Goal: Task Accomplishment & Management: Complete application form

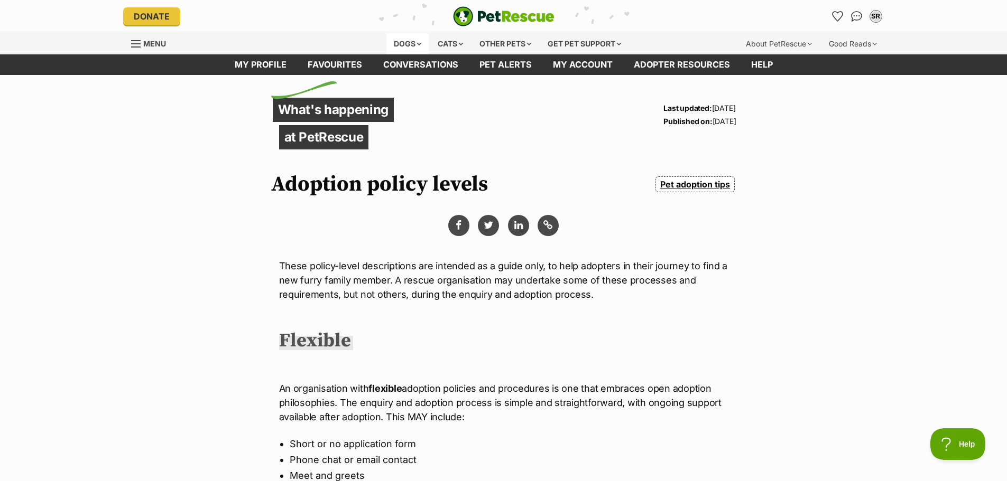
click at [409, 43] on div "Dogs" at bounding box center [407, 43] width 42 height 21
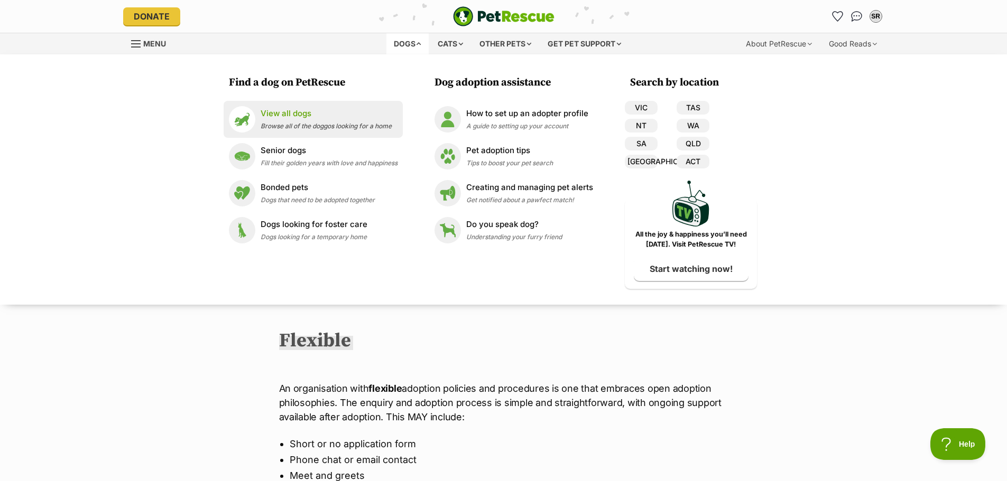
click at [309, 109] on p "View all dogs" at bounding box center [325, 114] width 131 height 12
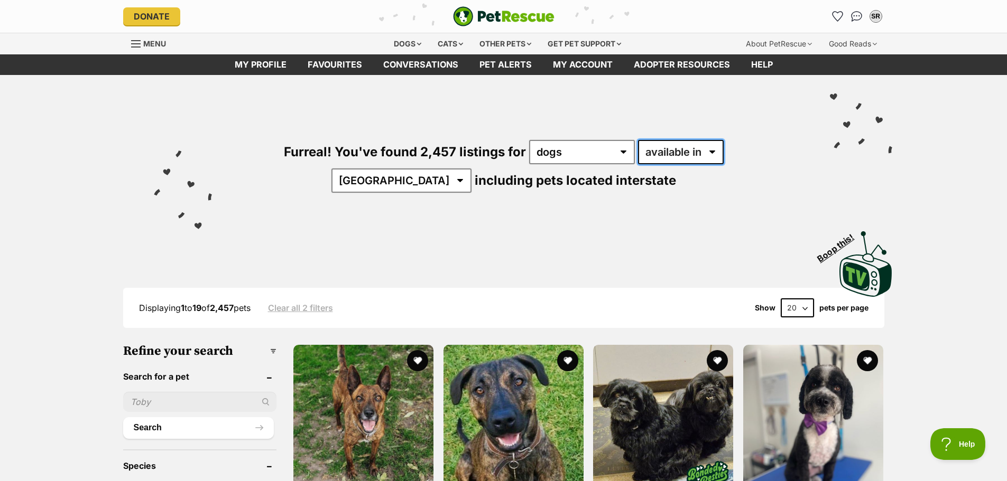
click at [681, 151] on select "available in located in" at bounding box center [681, 152] width 86 height 24
select select "disabled"
click at [638, 140] on select "available in located in" at bounding box center [681, 152] width 86 height 24
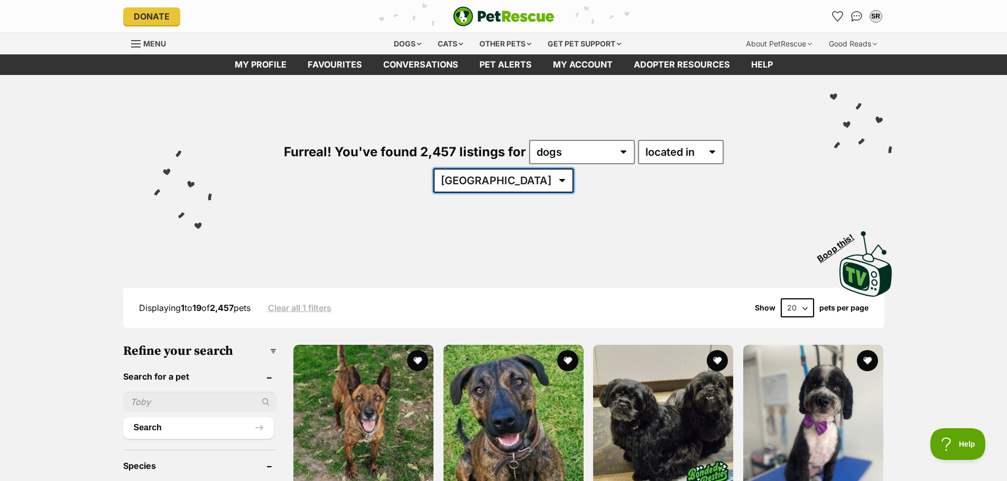
click at [573, 169] on select "Australia ACT NSW NT QLD SA TAS VIC WA" at bounding box center [503, 181] width 140 height 24
select select "[GEOGRAPHIC_DATA]"
click at [573, 169] on select "Australia ACT NSW NT QLD SA TAS VIC WA" at bounding box center [503, 181] width 140 height 24
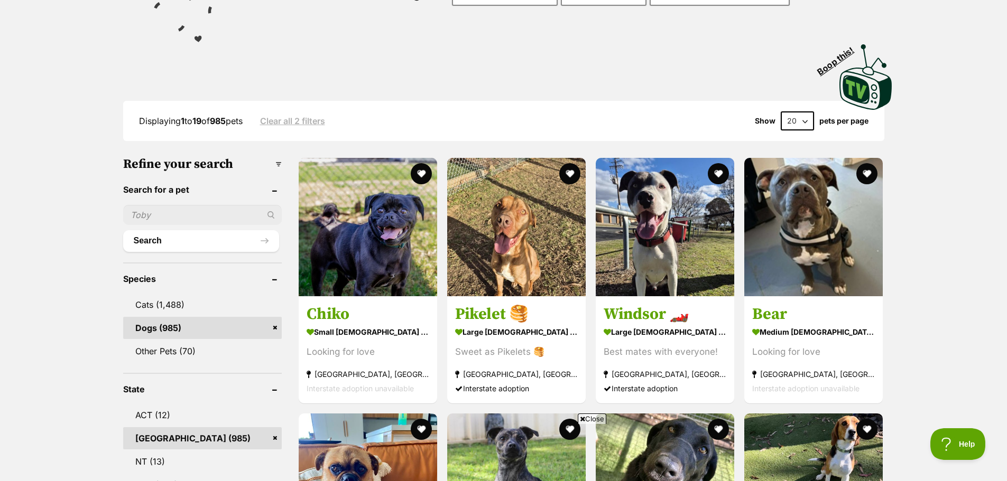
click at [165, 207] on input "text" at bounding box center [202, 215] width 159 height 20
type input "Archie"
click at [172, 241] on button "Search" at bounding box center [201, 240] width 156 height 21
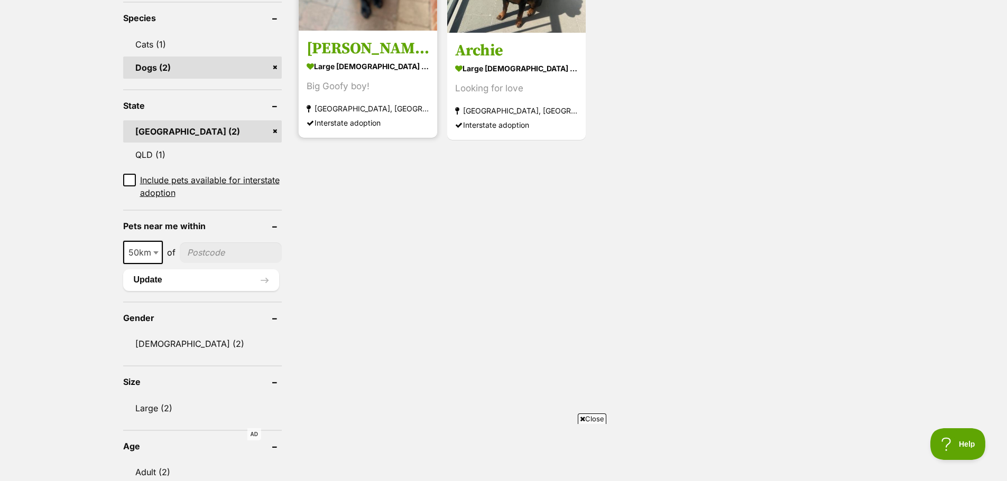
scroll to position [423, 0]
click at [376, 69] on strong "large [DEMOGRAPHIC_DATA] Dog" at bounding box center [367, 65] width 123 height 15
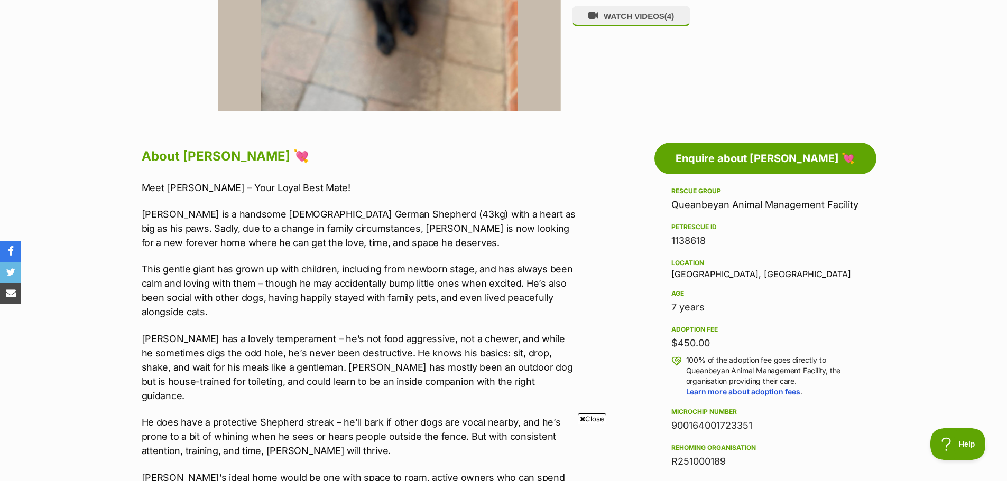
scroll to position [476, 0]
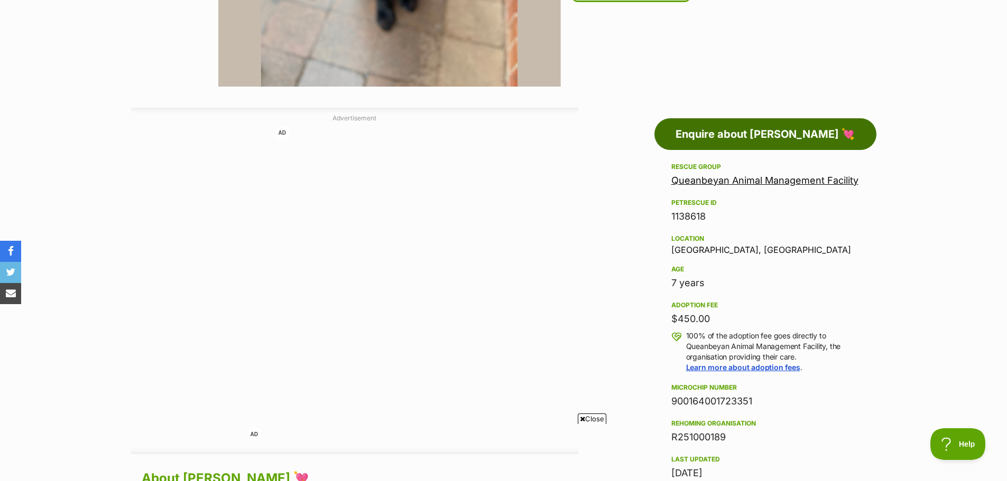
click at [753, 131] on link "Enquire about [PERSON_NAME] 💘" at bounding box center [765, 134] width 222 height 32
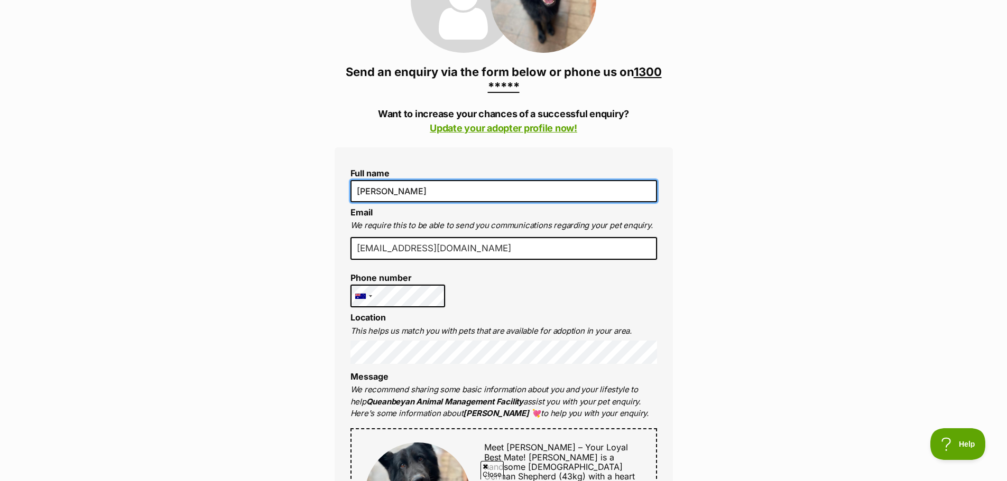
click at [414, 180] on input "[PERSON_NAME]" at bounding box center [503, 191] width 306 height 22
type input "[PERSON_NAME]"
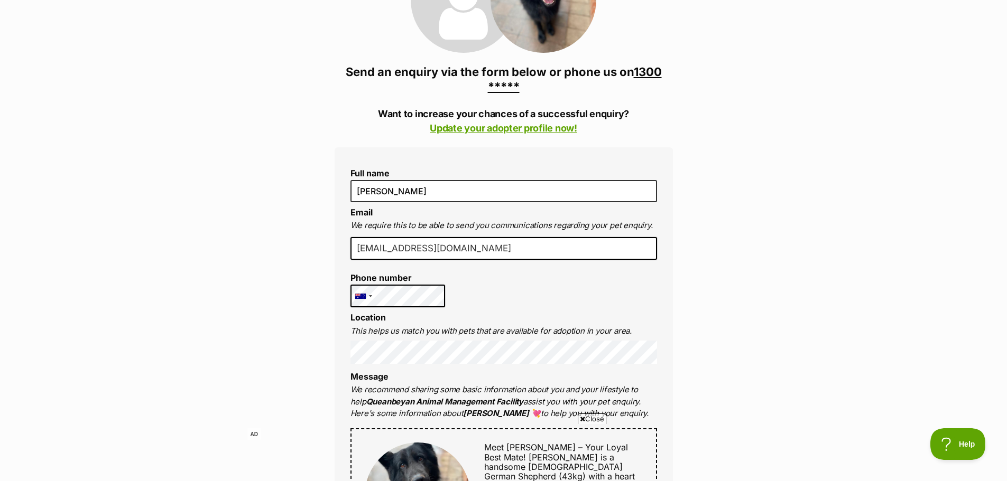
drag, startPoint x: 528, startPoint y: 226, endPoint x: 229, endPoint y: 226, distance: 299.1
type input "[EMAIL_ADDRESS][DOMAIN_NAME]"
click at [527, 243] on li "[EMAIL_ADDRESS][DOMAIN_NAME]" at bounding box center [503, 252] width 306 height 31
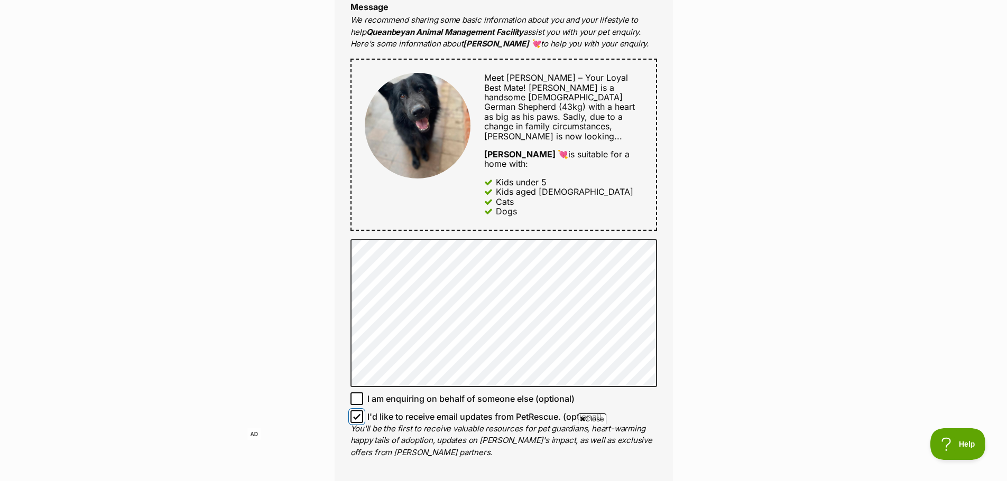
click at [362, 411] on input "I'd like to receive email updates from PetRescue. (optional)" at bounding box center [356, 417] width 13 height 13
checkbox input "false"
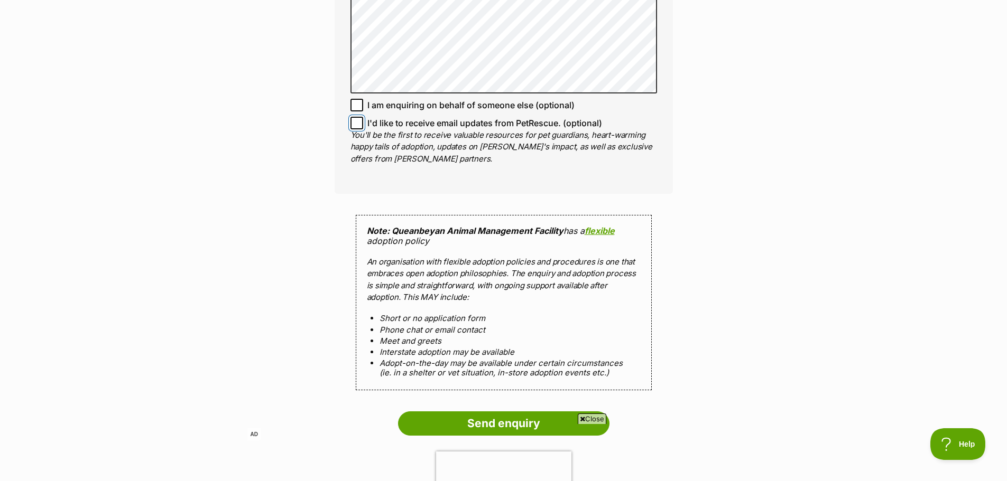
scroll to position [898, 0]
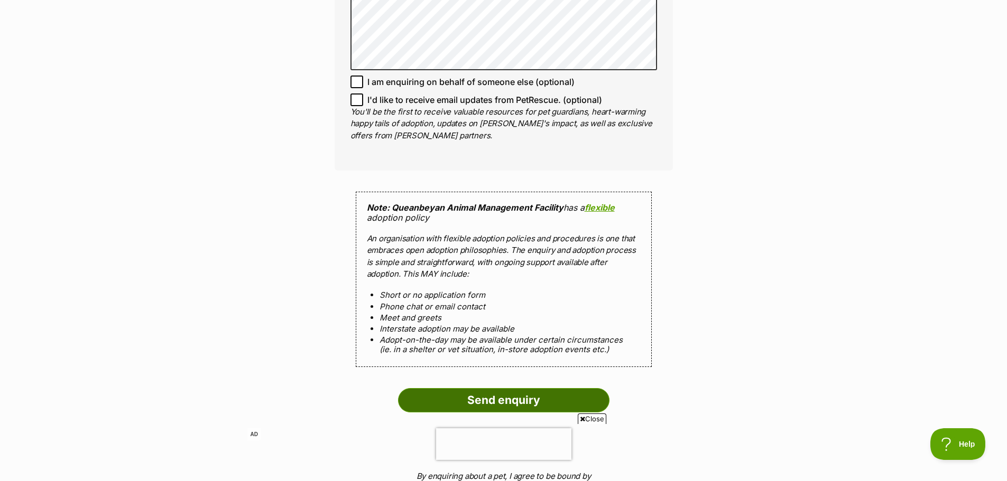
click at [510, 388] on input "Send enquiry" at bounding box center [503, 400] width 211 height 24
